Goal: Information Seeking & Learning: Learn about a topic

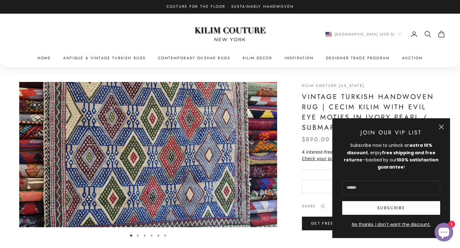
click at [443, 128] on button "Close" at bounding box center [441, 126] width 5 height 5
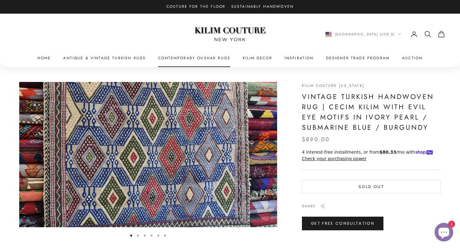
click at [219, 56] on link "Contemporary Oushak Rugs" at bounding box center [194, 58] width 72 height 6
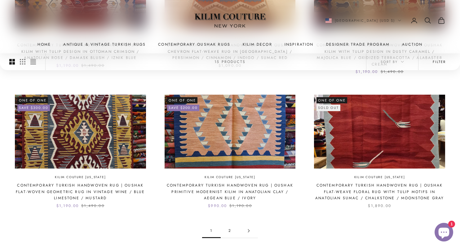
scroll to position [534, 0]
click at [227, 223] on link "2" at bounding box center [230, 230] width 19 height 14
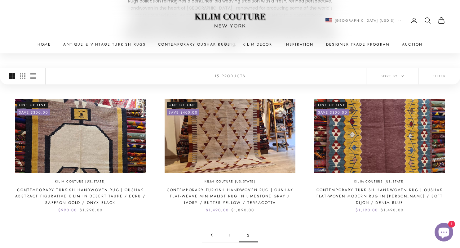
scroll to position [121, 0]
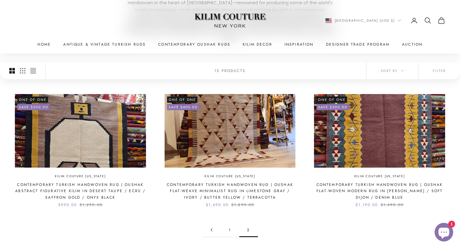
click at [228, 223] on link "1" at bounding box center [230, 229] width 19 height 14
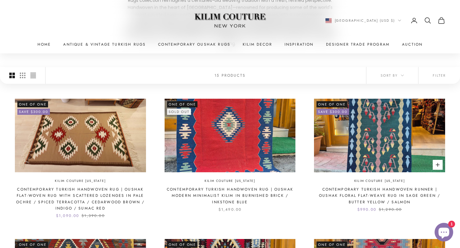
scroll to position [117, 0]
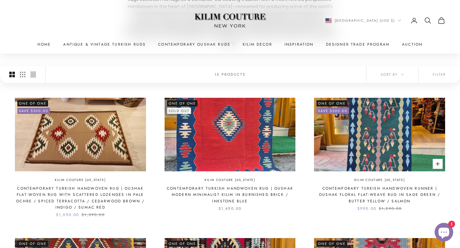
click at [380, 103] on img at bounding box center [379, 135] width 131 height 74
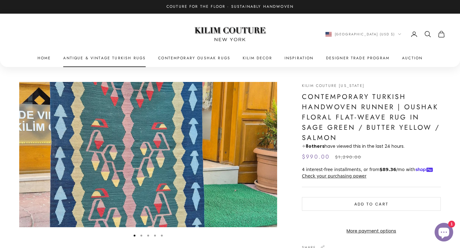
click at [90, 57] on link "Antique & Vintage Turkish Rugs" at bounding box center [104, 58] width 82 height 6
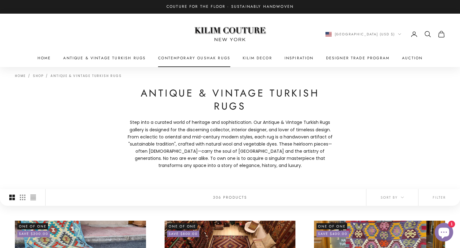
click at [170, 60] on link "Contemporary Oushak Rugs" at bounding box center [194, 58] width 72 height 6
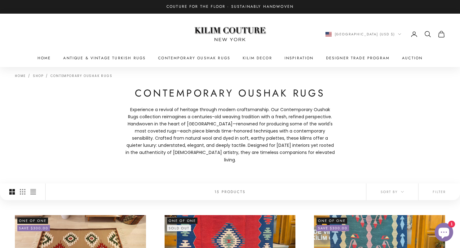
click at [99, 53] on x-header "Kilim Couture New York Navigation menu Home Antique & Vintage Turkish Rugs Cont…" at bounding box center [230, 40] width 460 height 53
click at [99, 59] on link "Antique & Vintage Turkish Rugs" at bounding box center [104, 58] width 82 height 6
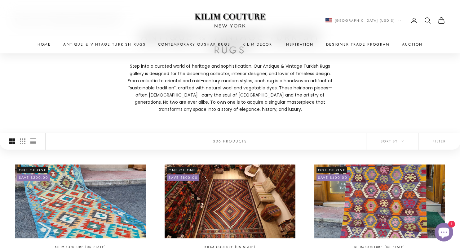
scroll to position [76, 0]
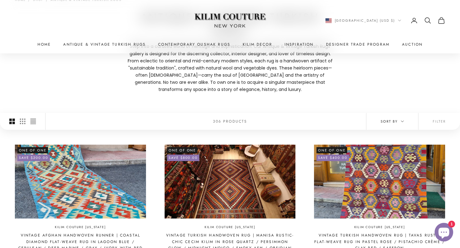
click at [407, 120] on button "Sort by" at bounding box center [392, 121] width 52 height 17
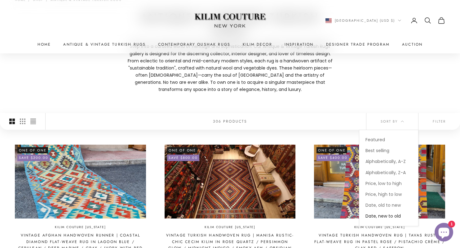
click at [425, 100] on div "Home Shop Antique & Vintage Turkish Rugs Antique & Vintage Turkish Rugs Step in…" at bounding box center [230, 52] width 460 height 122
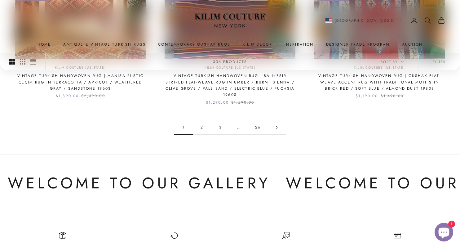
scroll to position [614, 0]
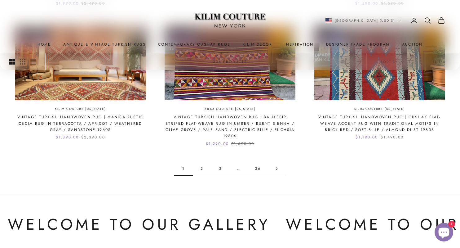
click at [257, 161] on link "26" at bounding box center [257, 168] width 19 height 14
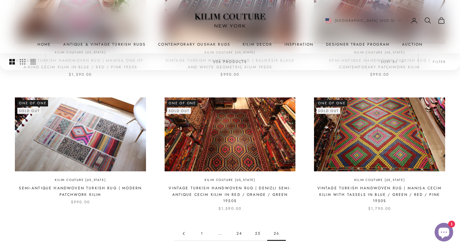
scroll to position [252, 0]
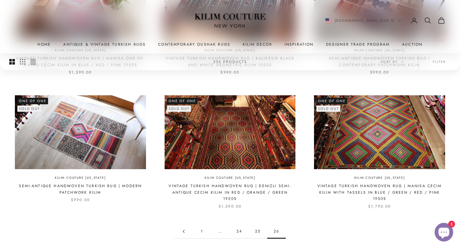
click at [238, 230] on link "24" at bounding box center [239, 231] width 19 height 14
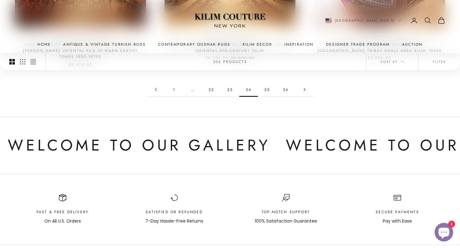
scroll to position [661, 0]
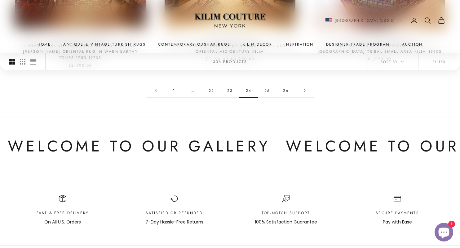
click at [210, 83] on link "22" at bounding box center [211, 90] width 19 height 14
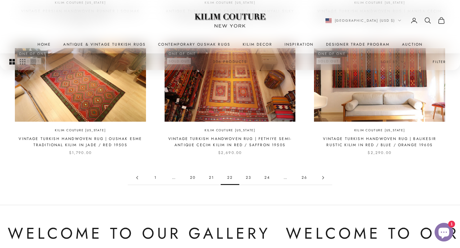
scroll to position [556, 0]
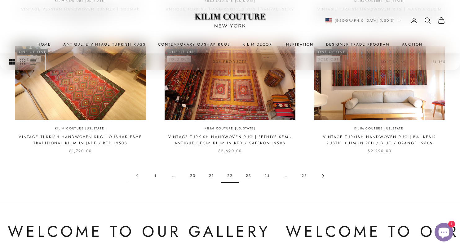
click at [193, 173] on link "20" at bounding box center [192, 176] width 19 height 14
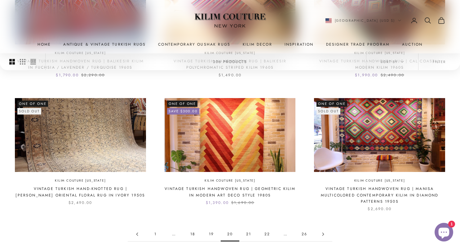
scroll to position [511, 0]
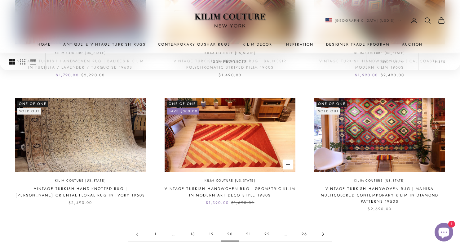
click at [240, 136] on img at bounding box center [230, 135] width 131 height 74
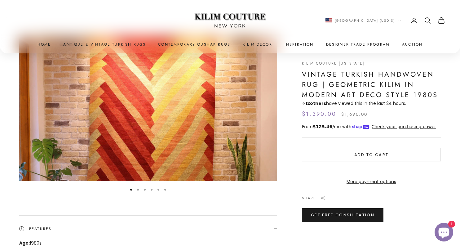
scroll to position [46, 0]
click at [138, 188] on button "Go to item 2" at bounding box center [138, 189] width 2 height 2
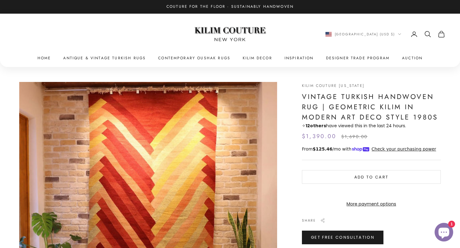
scroll to position [0, 0]
